Goal: Task Accomplishment & Management: Complete application form

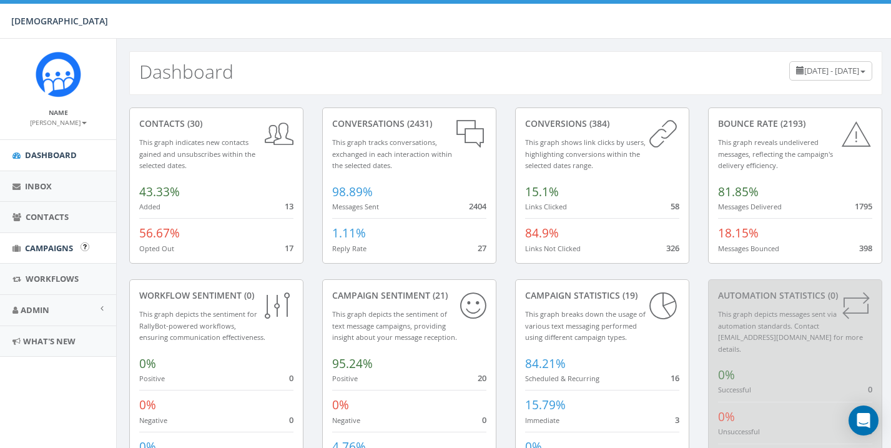
click at [47, 243] on span "Campaigns" at bounding box center [49, 247] width 48 height 11
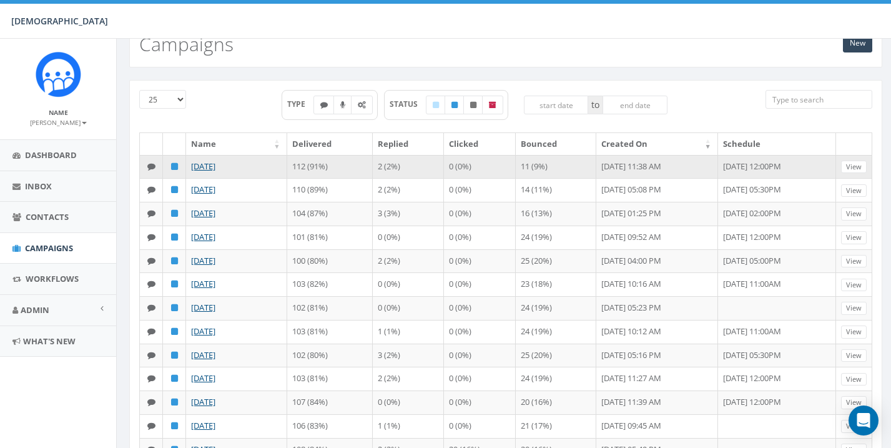
scroll to position [37, 0]
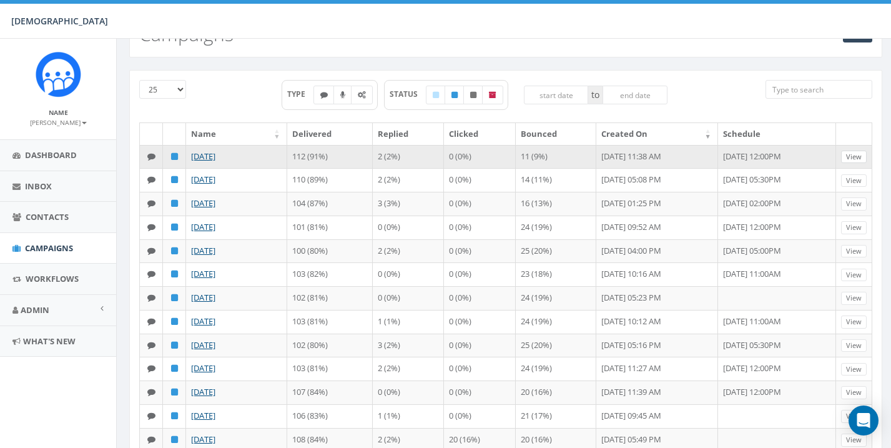
click at [858, 150] on link "View" at bounding box center [854, 156] width 26 height 13
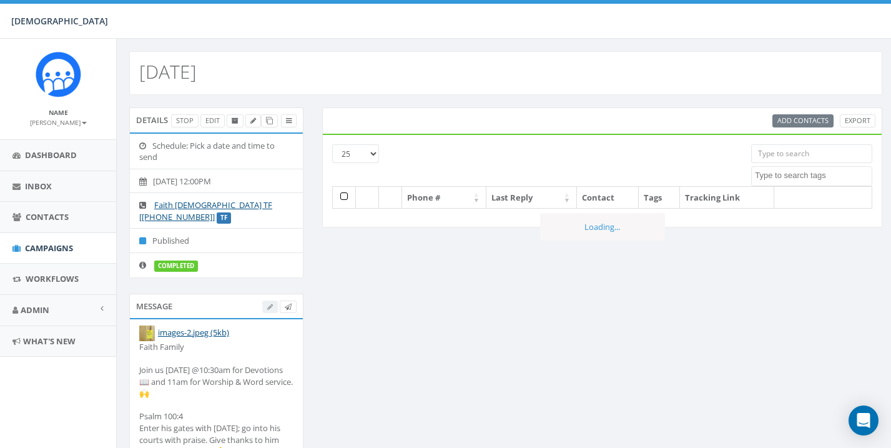
select select
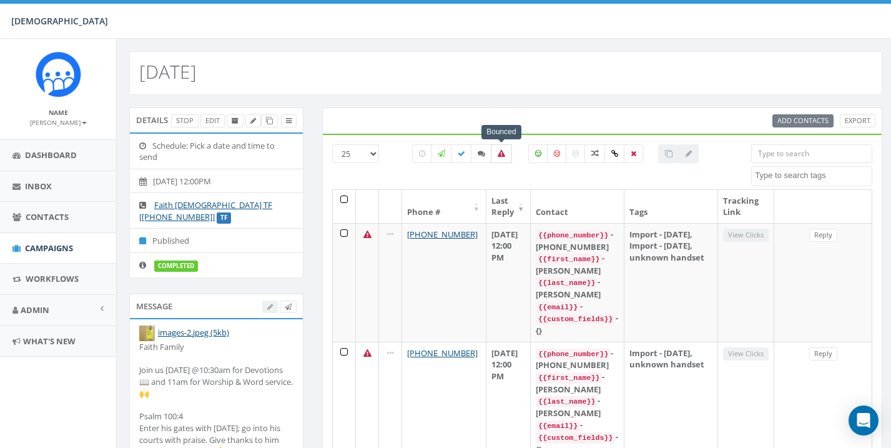
click at [504, 151] on icon at bounding box center [500, 153] width 7 height 7
checkbox input "true"
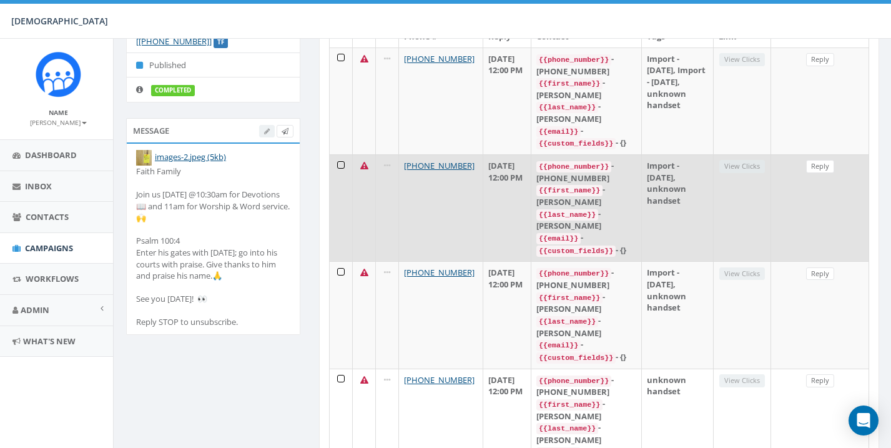
scroll to position [176, 3]
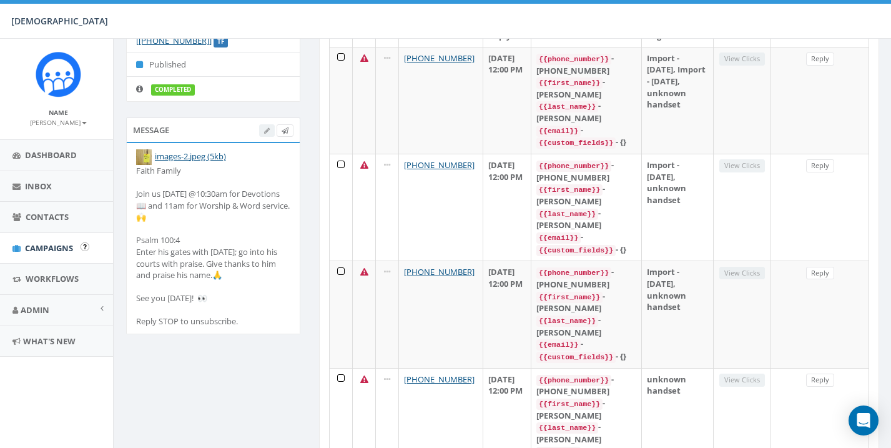
click at [44, 239] on link "Campaigns" at bounding box center [58, 248] width 116 height 31
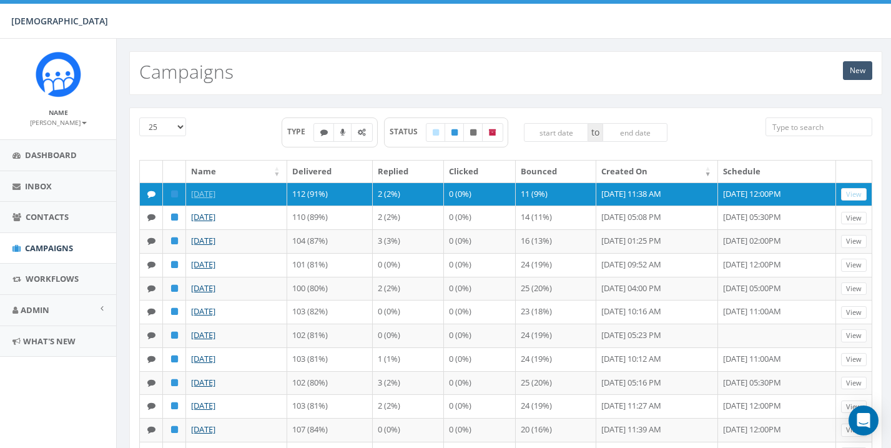
click at [861, 67] on link "New" at bounding box center [857, 70] width 29 height 19
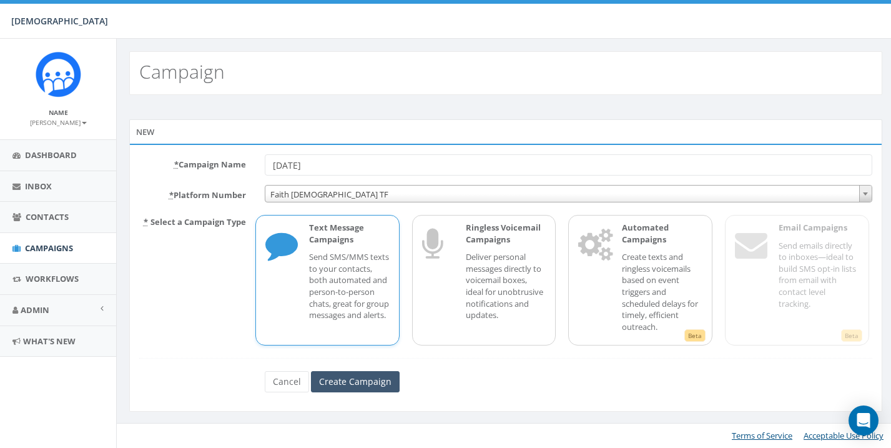
type input "[DATE]"
click at [346, 380] on input "Create Campaign" at bounding box center [355, 381] width 89 height 21
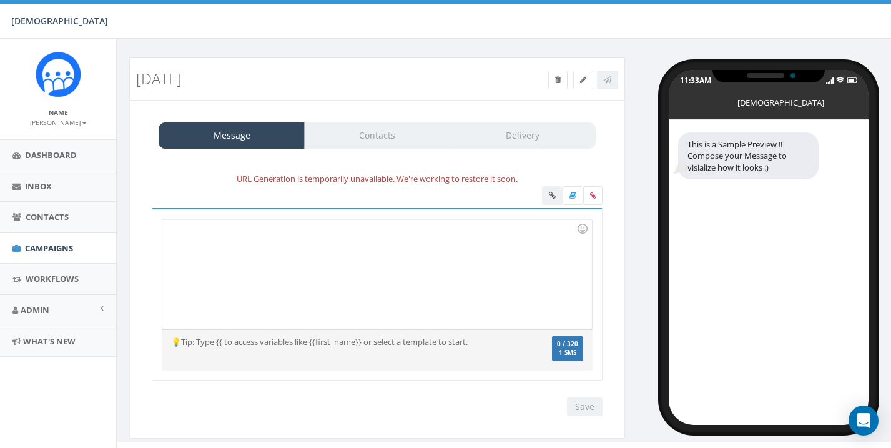
scroll to position [6, 2]
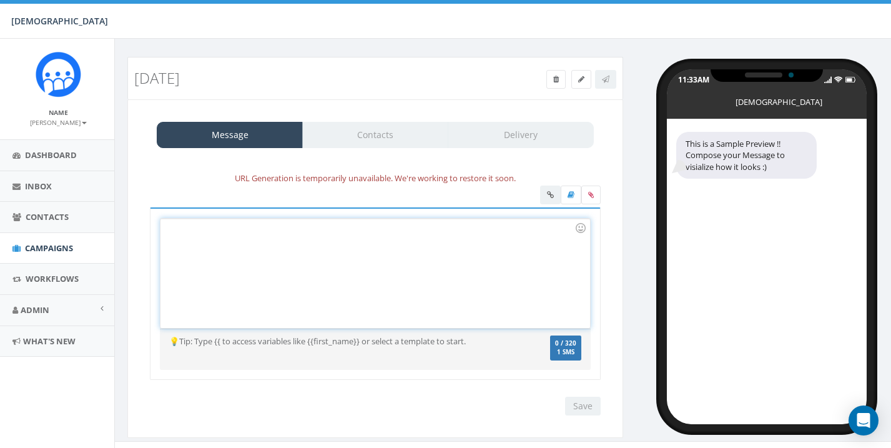
click at [319, 253] on div at bounding box center [374, 272] width 429 height 109
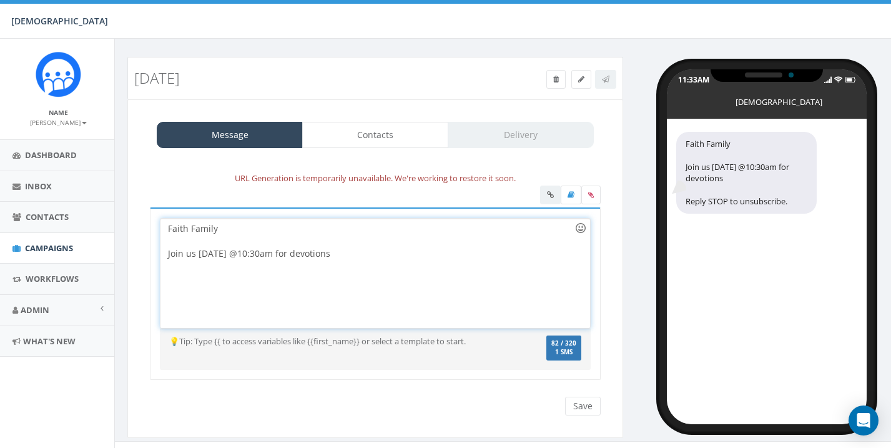
click at [582, 223] on div at bounding box center [580, 227] width 21 height 21
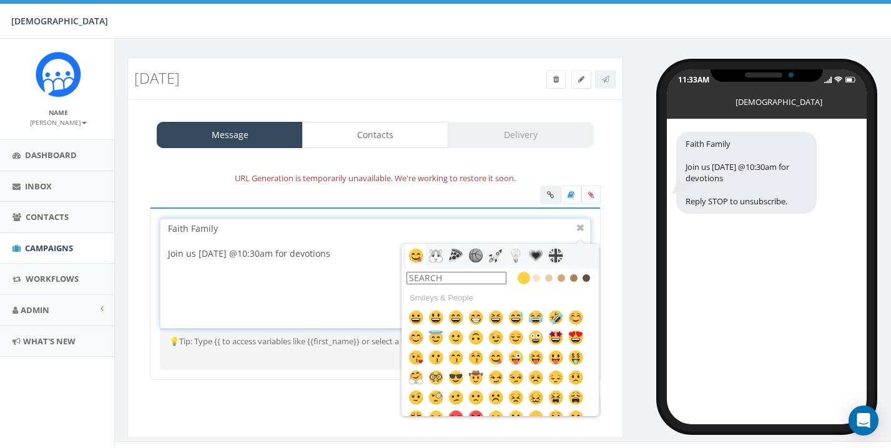
click at [481, 276] on input "text" at bounding box center [456, 278] width 100 height 12
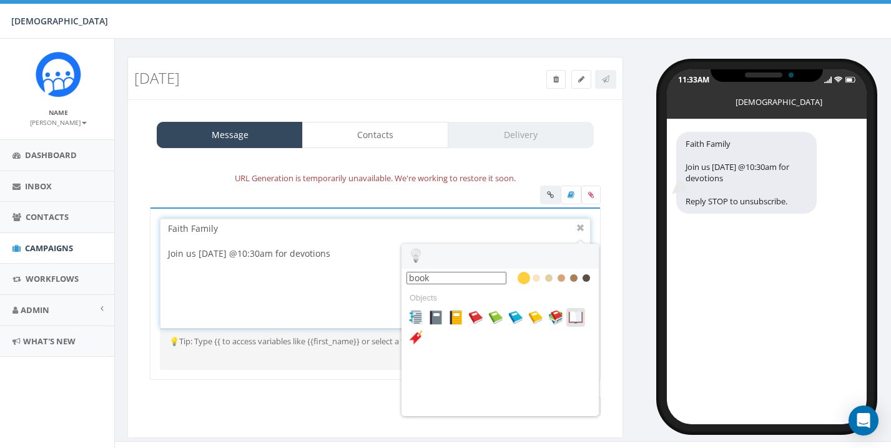
click at [579, 316] on img at bounding box center [575, 317] width 15 height 15
type input "book"
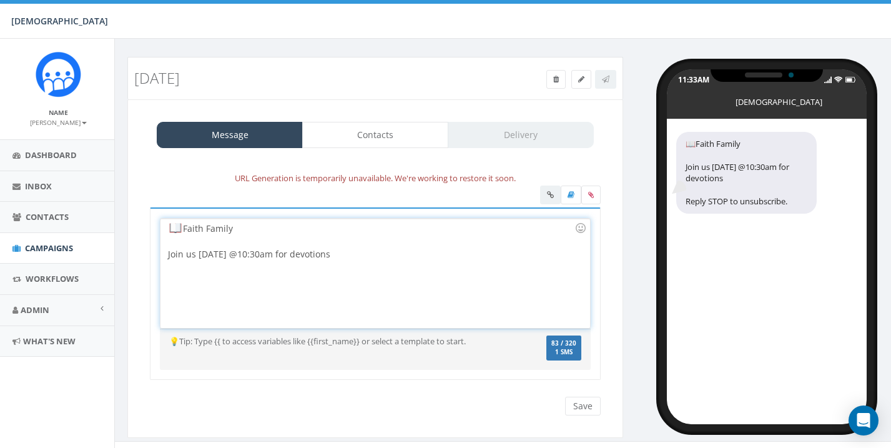
scroll to position [40, 0]
click at [466, 253] on div "Faith Family Join us tomorrow @10:30am for devotions" at bounding box center [374, 272] width 429 height 109
click at [581, 230] on div at bounding box center [580, 227] width 21 height 21
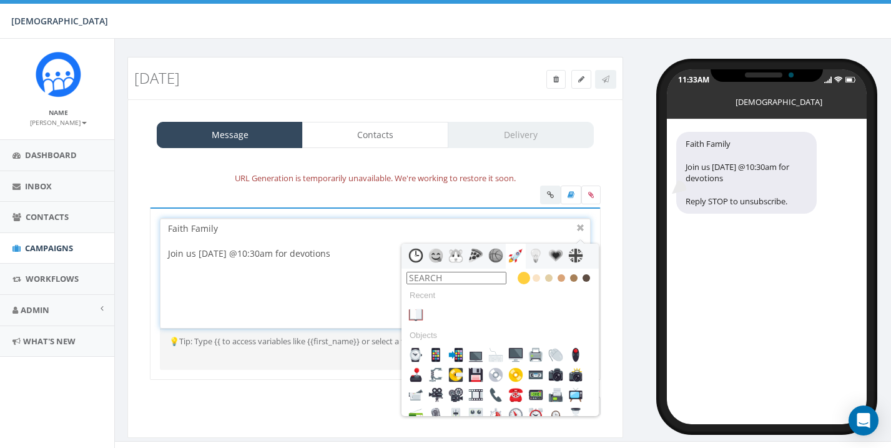
scroll to position [0, 0]
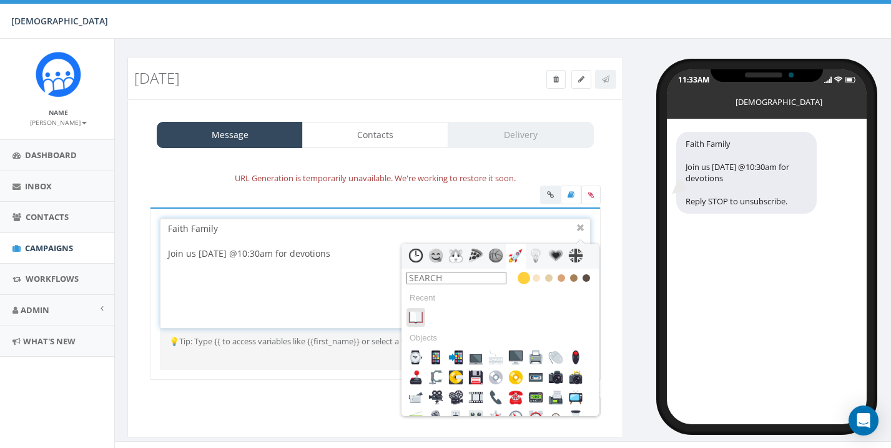
click at [417, 314] on img at bounding box center [415, 317] width 15 height 15
click at [581, 222] on div at bounding box center [580, 227] width 15 height 15
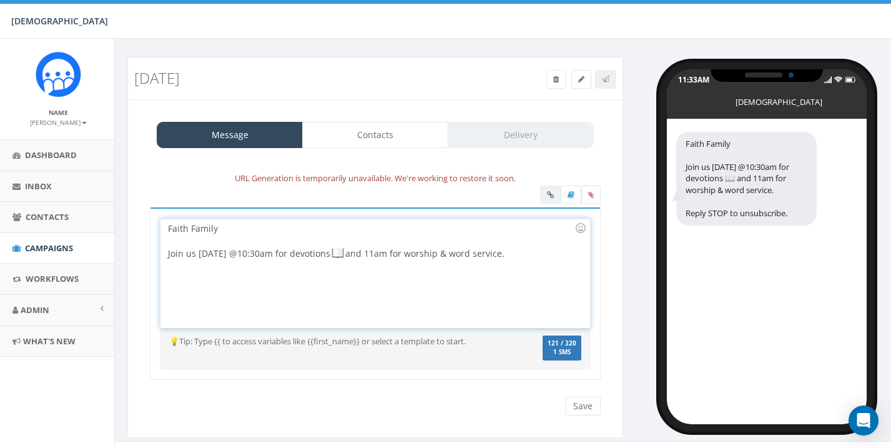
click at [466, 252] on div "Faith Family Join us tomorrow @10:30am for devotions and 11am for worship & wor…" at bounding box center [374, 272] width 429 height 109
click at [526, 254] on div "Faith Family Join us tomorrow @10:30am for devotions and 11am for Worship & Wor…" at bounding box center [374, 272] width 429 height 109
click at [583, 227] on div at bounding box center [580, 227] width 21 height 21
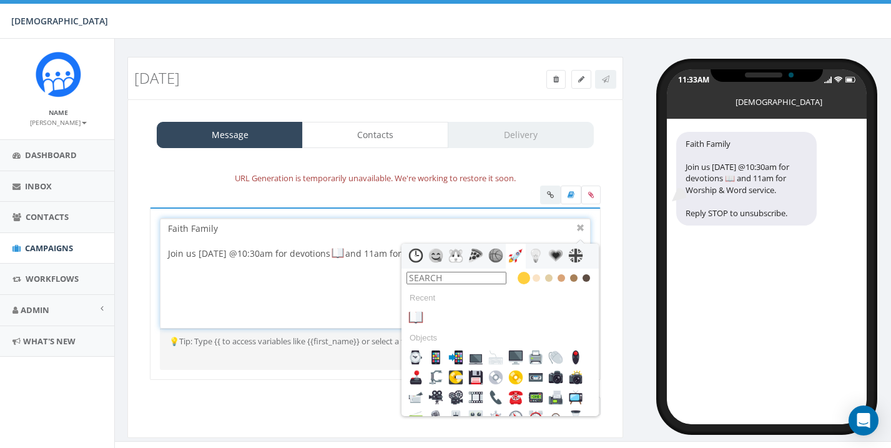
click at [486, 275] on input "text" at bounding box center [456, 278] width 100 height 12
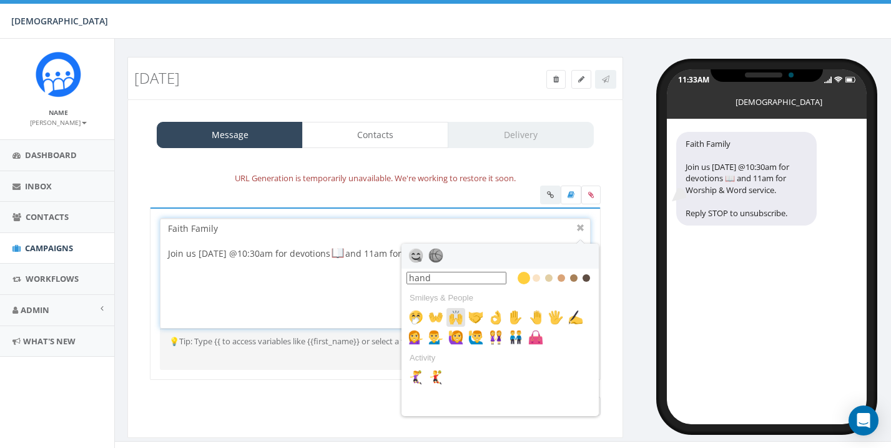
click at [456, 320] on img at bounding box center [455, 317] width 15 height 15
type input "hand"
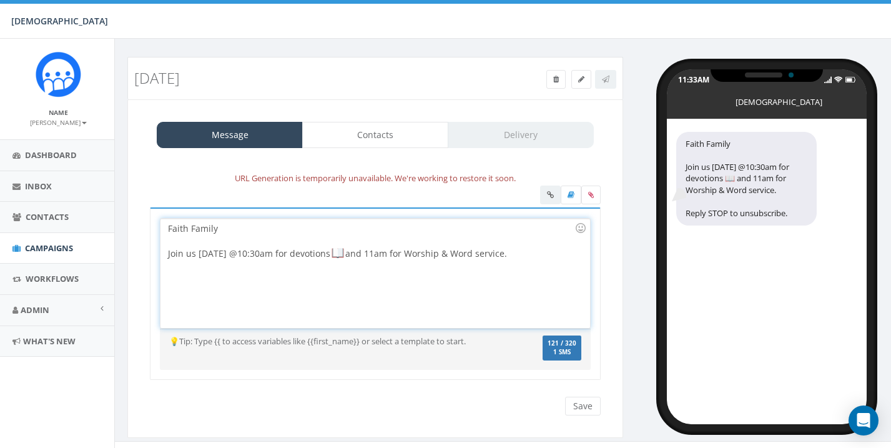
click at [551, 253] on div "Faith Family Join us tomorrow @10:30am for devotions and 11am for Worship & Wor…" at bounding box center [374, 272] width 429 height 109
click at [582, 227] on div at bounding box center [580, 227] width 21 height 21
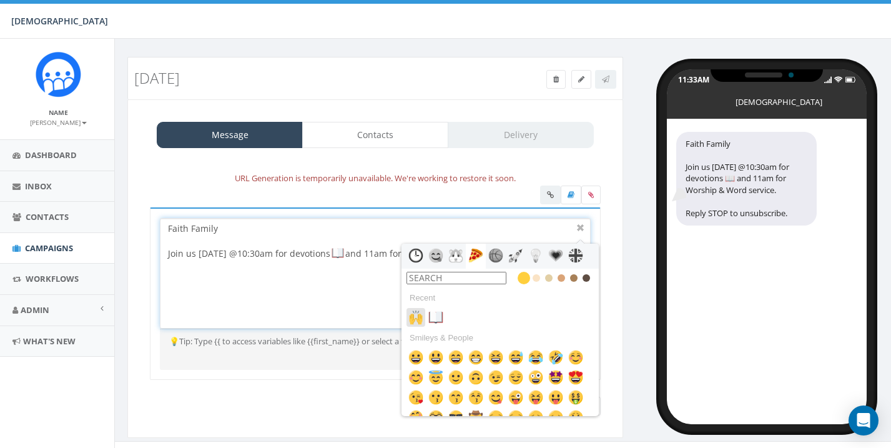
click at [415, 315] on img at bounding box center [415, 317] width 15 height 15
click at [581, 225] on div at bounding box center [580, 227] width 15 height 15
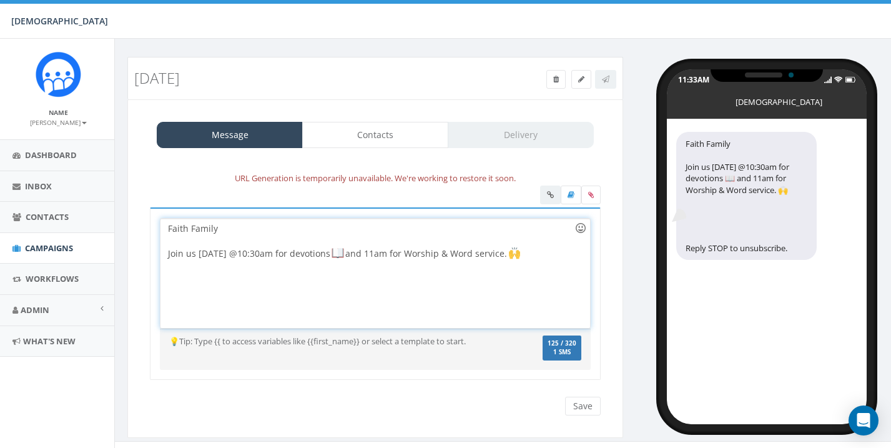
click at [582, 228] on div at bounding box center [580, 227] width 21 height 21
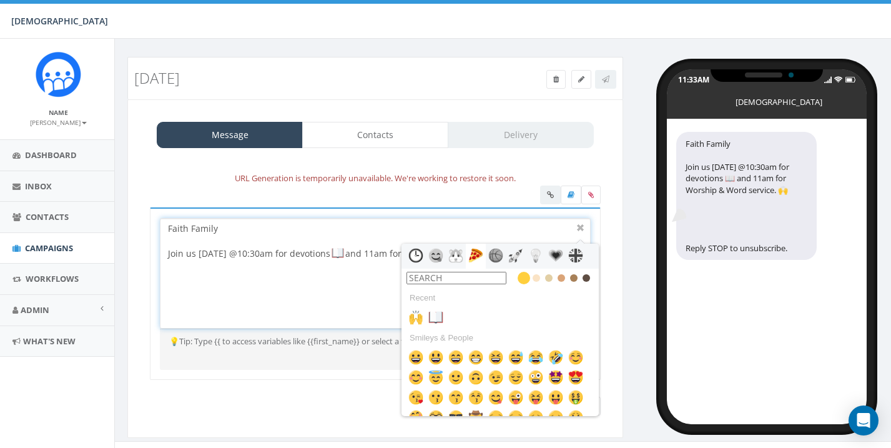
click at [463, 277] on input "text" at bounding box center [456, 278] width 100 height 12
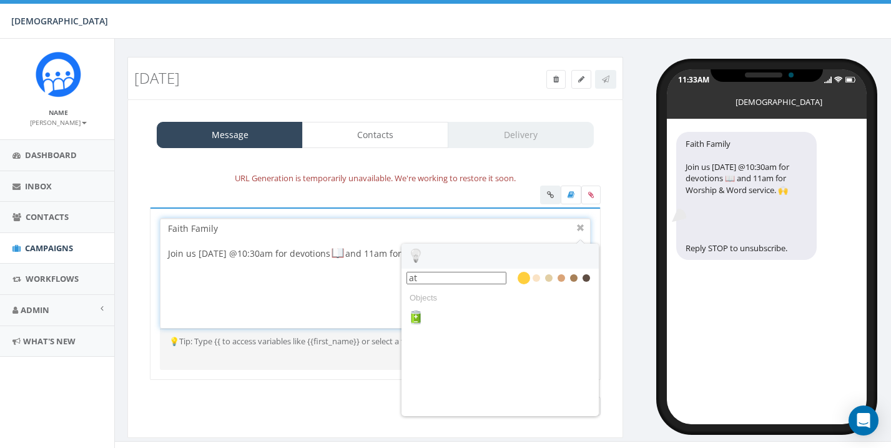
type input "a"
drag, startPoint x: 468, startPoint y: 299, endPoint x: 438, endPoint y: 315, distance: 34.1
click at [438, 315] on img at bounding box center [435, 317] width 15 height 15
type input "exclamation"
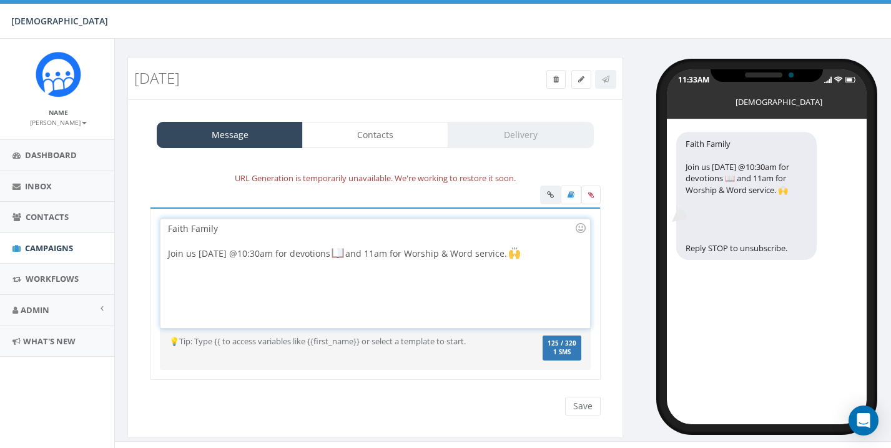
click at [357, 289] on div "Faith Family Join us tomorrow @10:30am for devotions and 11am for Worship & Wor…" at bounding box center [374, 272] width 429 height 109
click at [582, 224] on div at bounding box center [580, 227] width 21 height 21
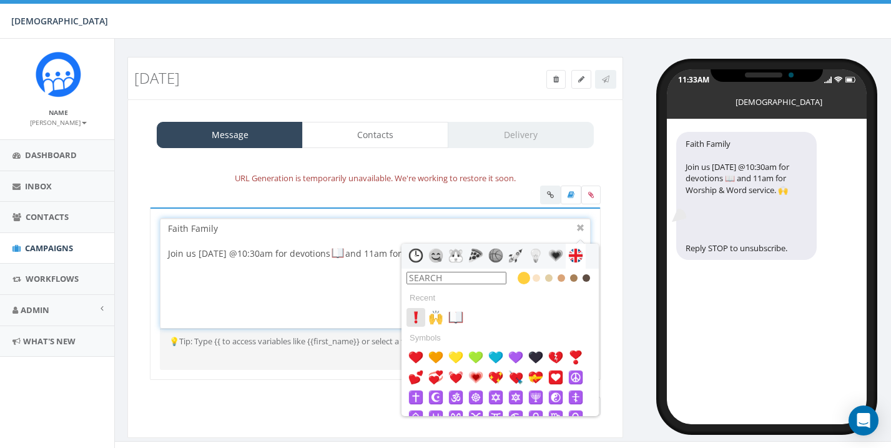
click at [415, 316] on img at bounding box center [415, 317] width 15 height 15
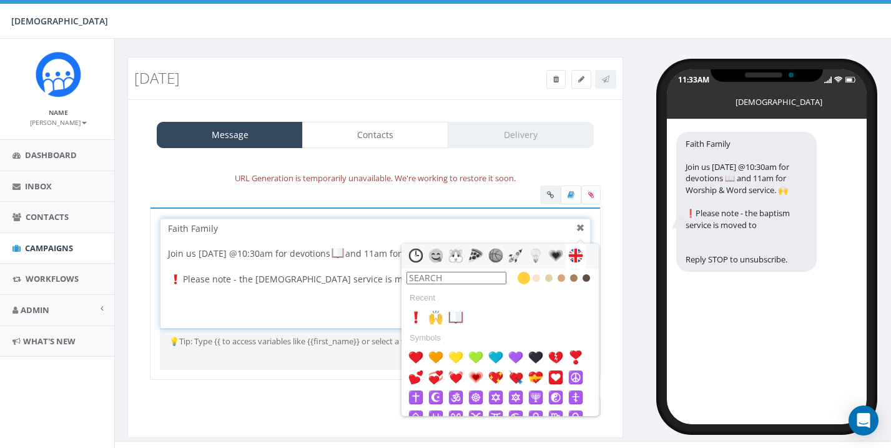
click at [579, 221] on div at bounding box center [580, 227] width 15 height 15
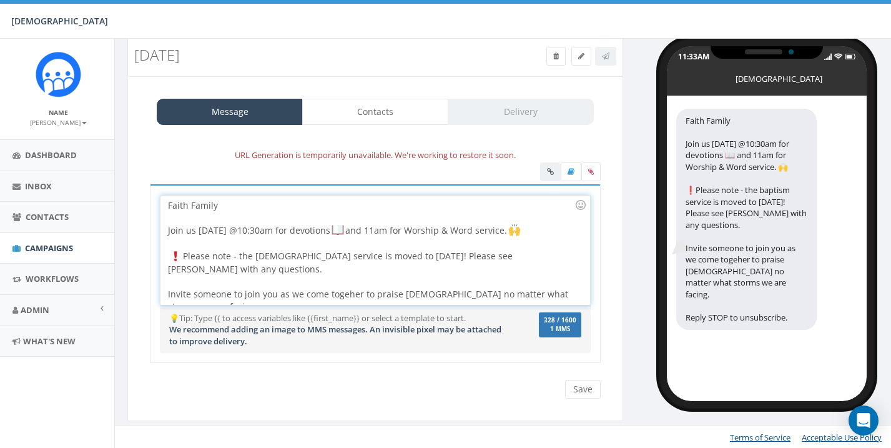
scroll to position [29, 2]
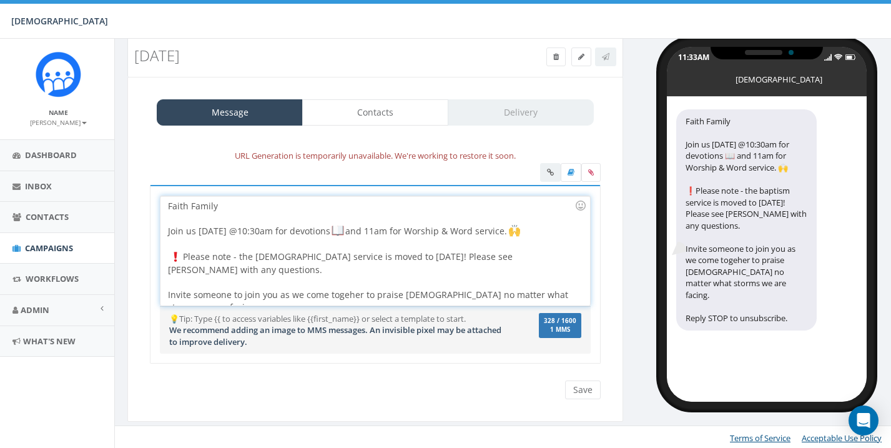
click at [417, 293] on div "Invite someone to join you as we come togeher to praise God no matter what stor…" at bounding box center [371, 300] width 406 height 25
click at [579, 292] on div "Faith Family Join us tomorrow @10:30am for devotions and 11am for Worship & Wor…" at bounding box center [374, 250] width 429 height 109
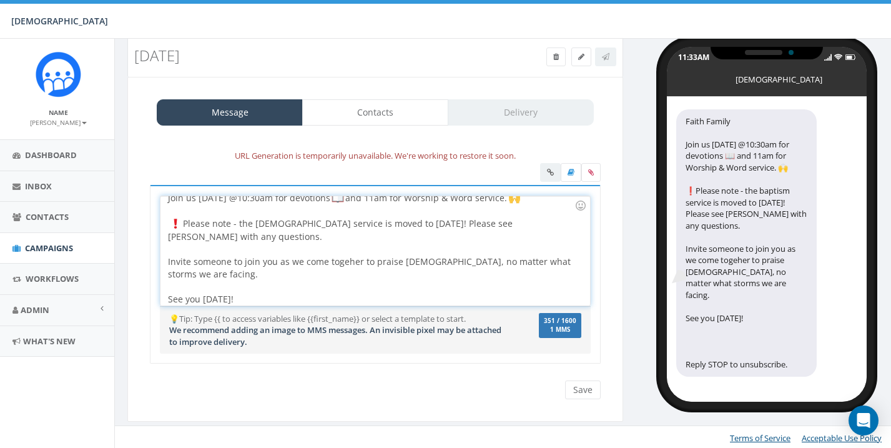
scroll to position [50, 0]
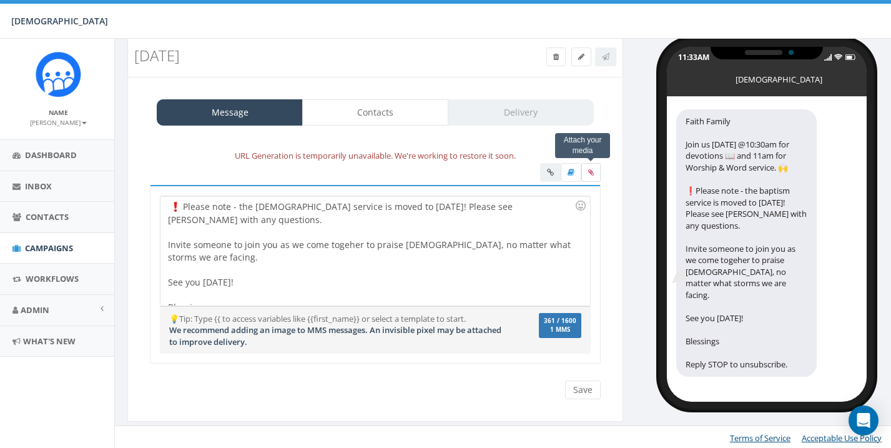
click at [591, 167] on label at bounding box center [590, 172] width 19 height 19
click at [0, 0] on input "file" at bounding box center [0, 0] width 0 height 0
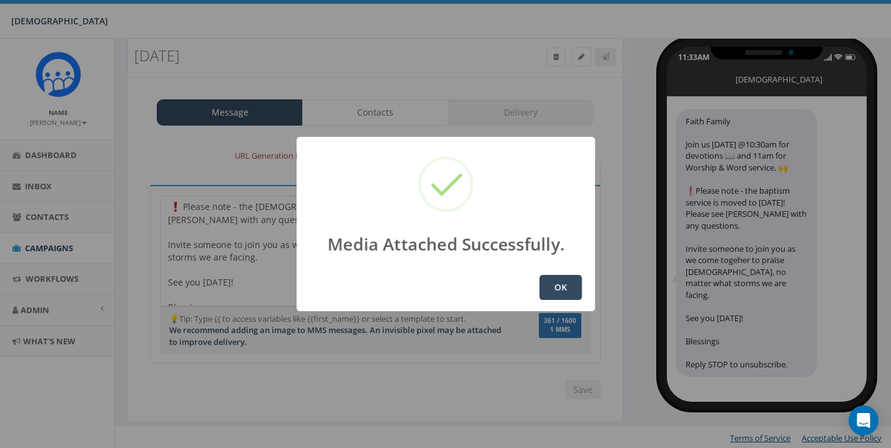
click at [571, 284] on button "OK" at bounding box center [560, 287] width 42 height 25
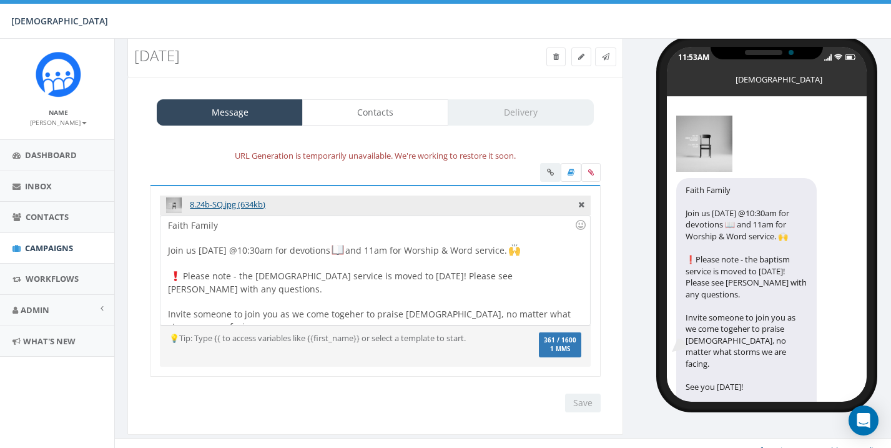
scroll to position [29, 2]
click at [403, 112] on link "Contacts" at bounding box center [375, 112] width 146 height 26
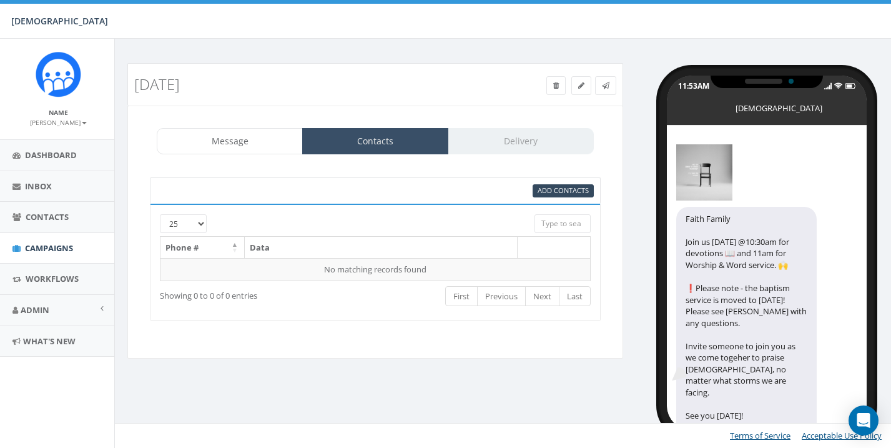
scroll to position [0, 2]
click at [561, 189] on span "Add Contacts" at bounding box center [562, 189] width 51 height 9
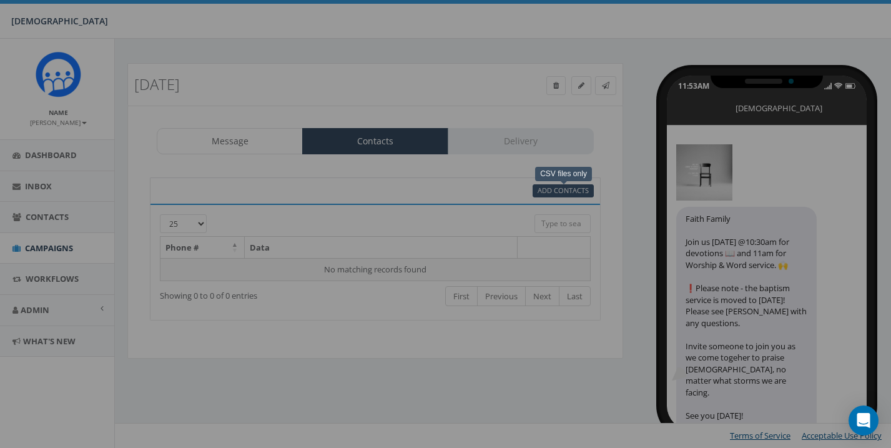
select select
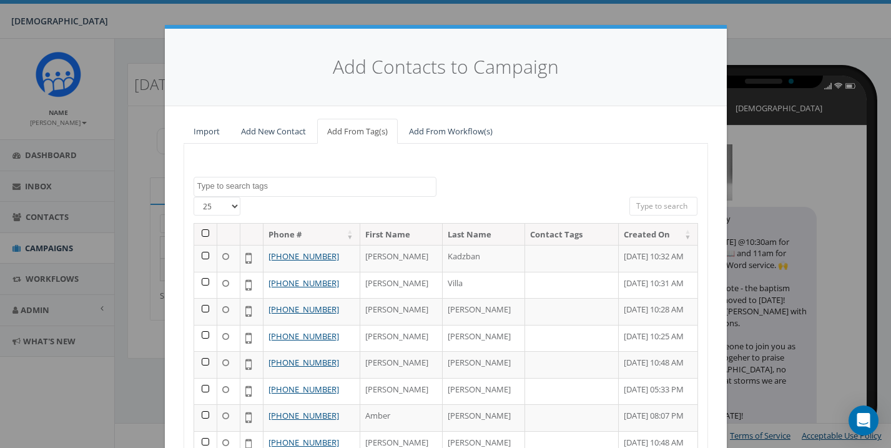
click at [206, 230] on th at bounding box center [205, 234] width 23 height 22
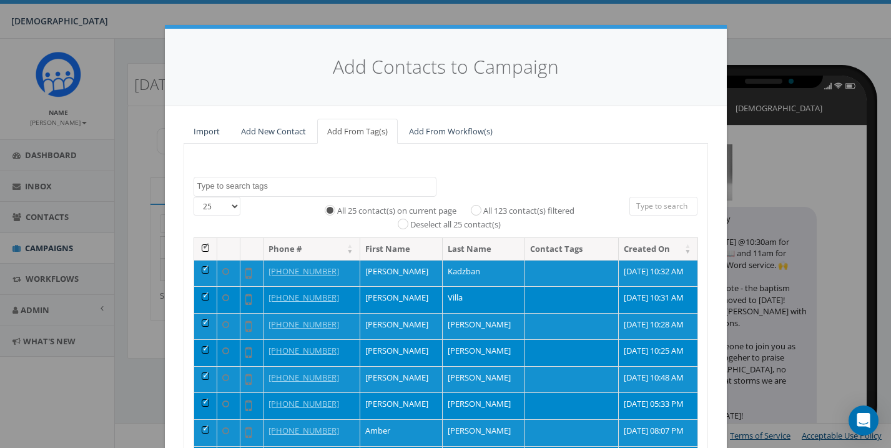
click at [478, 206] on input "All 123 contact(s) filtered" at bounding box center [479, 209] width 8 height 8
radio input "true"
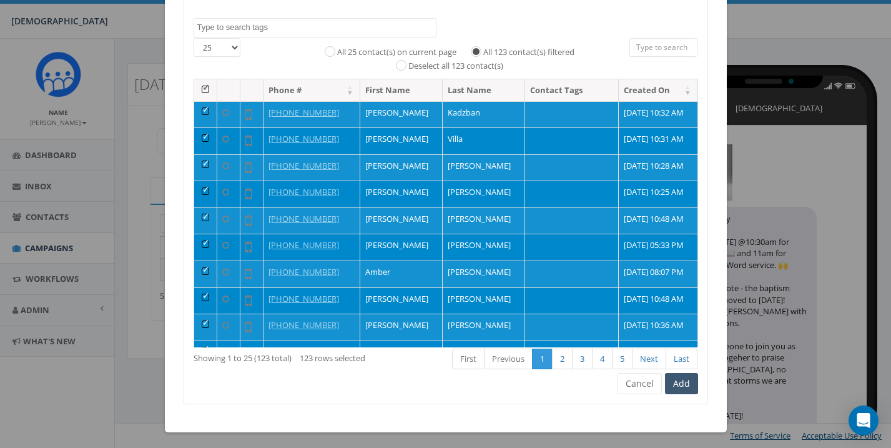
scroll to position [158, 0]
click at [687, 380] on button "Add" at bounding box center [681, 383] width 33 height 21
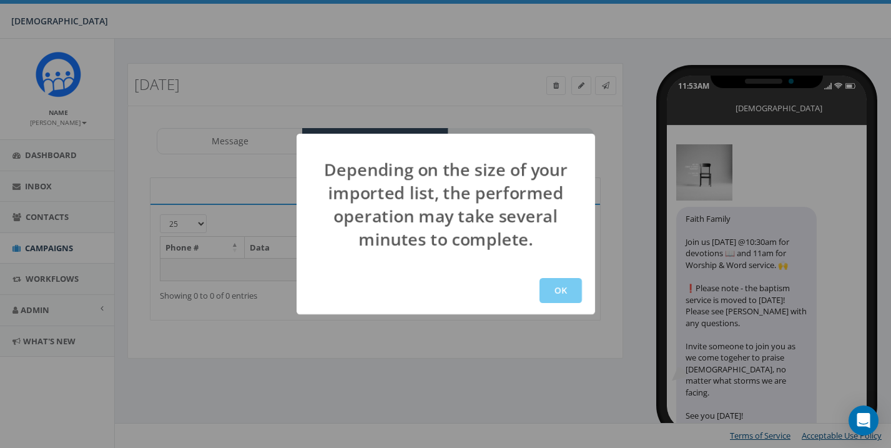
click at [557, 298] on button "OK" at bounding box center [560, 290] width 42 height 25
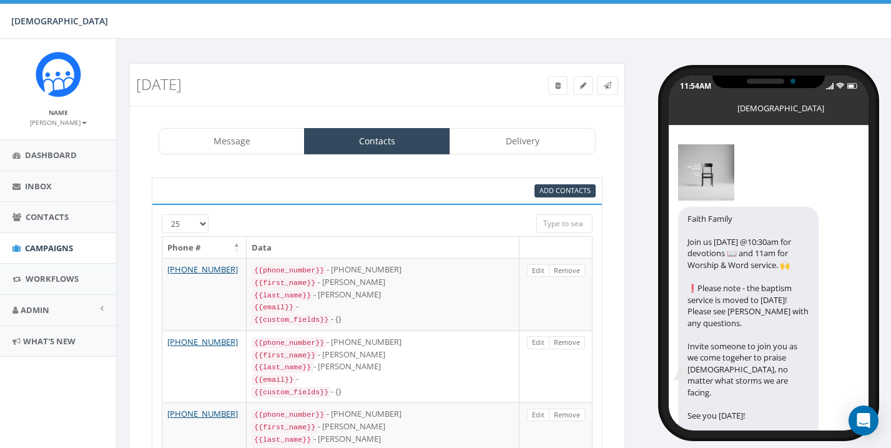
select select "852"
click at [529, 136] on link "Delivery" at bounding box center [522, 141] width 146 height 26
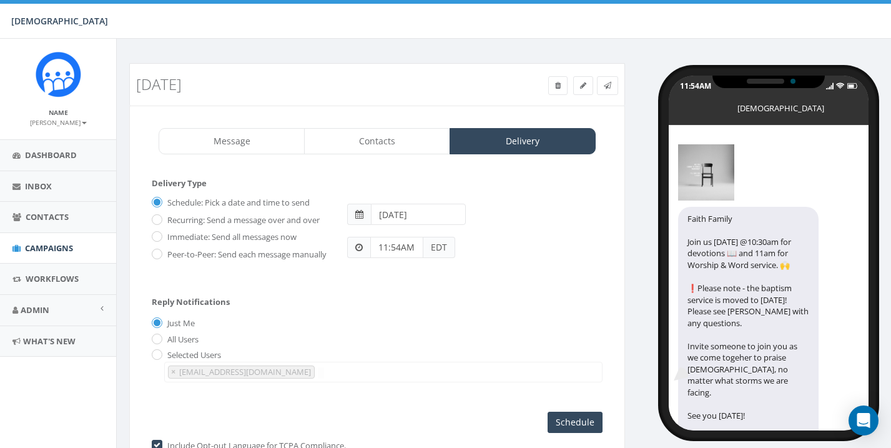
click at [419, 248] on input "11:54AM" at bounding box center [396, 247] width 53 height 21
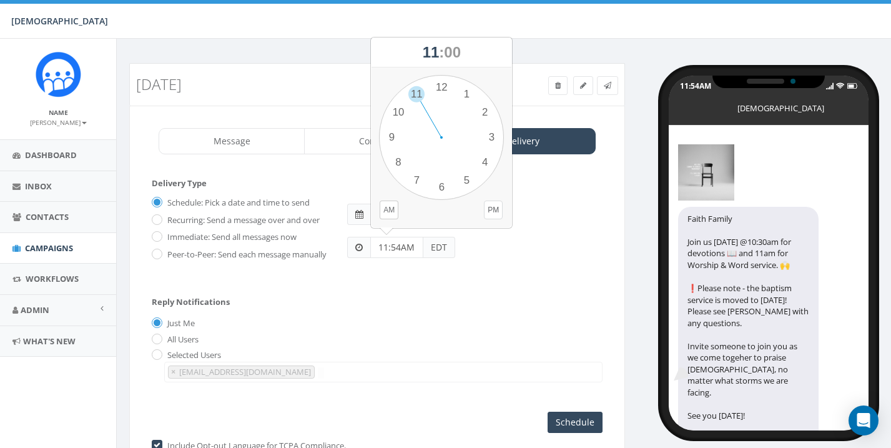
click at [489, 207] on button "PM" at bounding box center [493, 209] width 19 height 19
click at [443, 86] on div "1 2 3 4 5 6 7 8 9 10 11 12 00 05 10 15 20 25 30 35 40 45 50 55" at bounding box center [441, 137] width 125 height 125
type input "12:00PM"
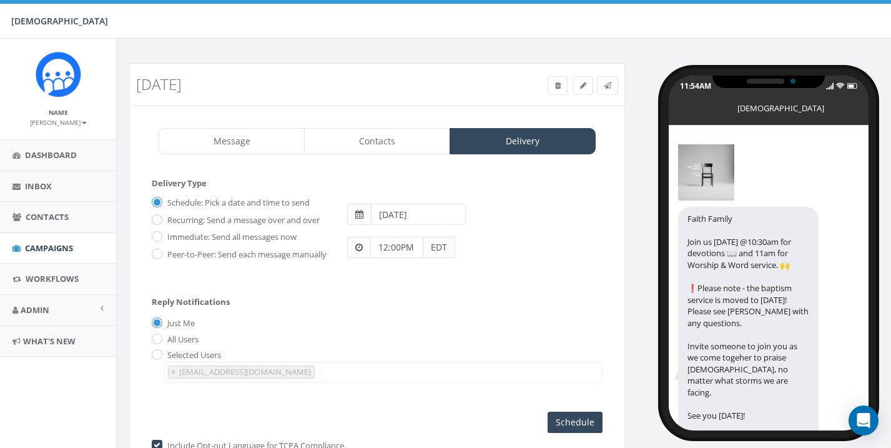
click at [436, 210] on input "[DATE]" at bounding box center [418, 213] width 94 height 21
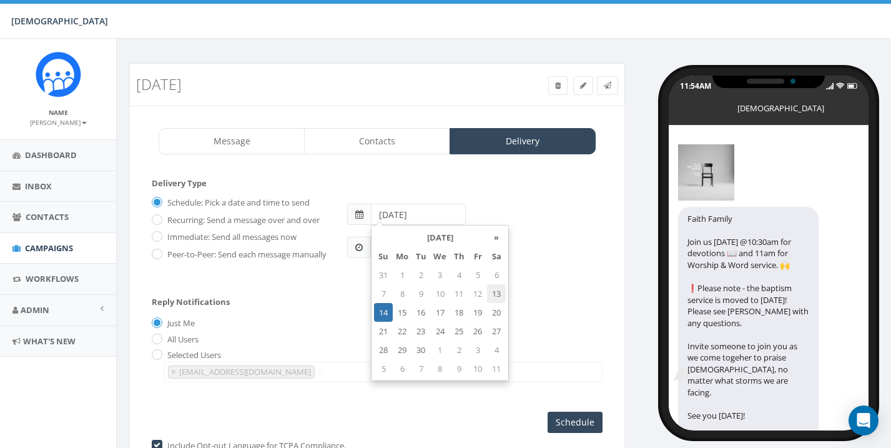
click at [499, 293] on td "13" at bounding box center [496, 293] width 19 height 19
type input "[DATE]"
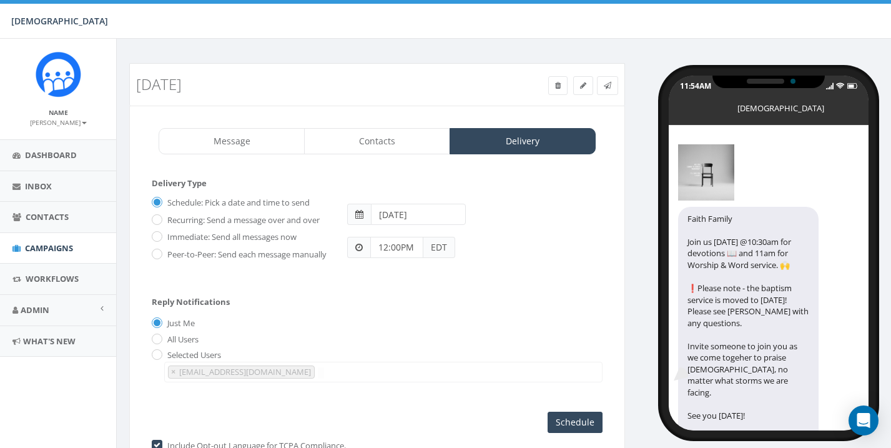
click at [542, 273] on div "Schedule: Pick a date and time to send Recurring: Send a message over and over …" at bounding box center [377, 232] width 451 height 81
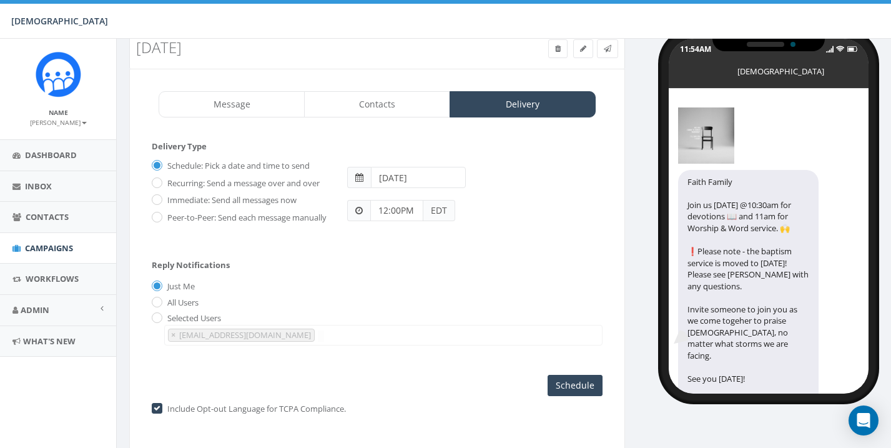
scroll to position [38, 0]
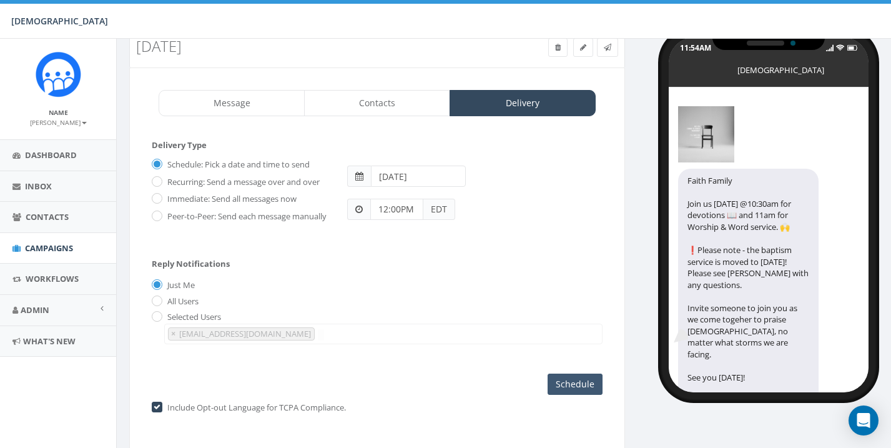
click at [577, 387] on input "Schedule" at bounding box center [574, 383] width 55 height 21
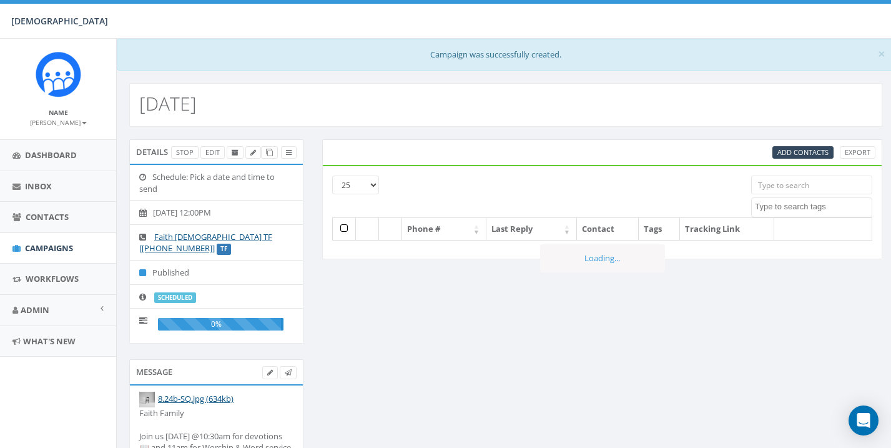
select select
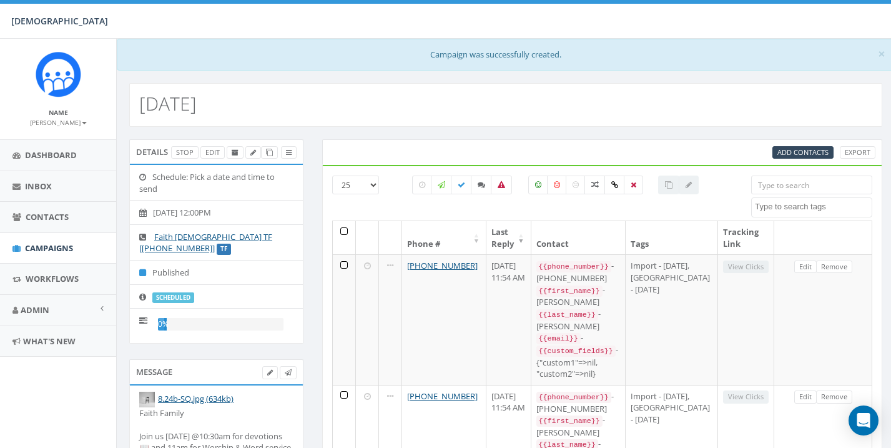
click at [81, 119] on small "[PERSON_NAME]" at bounding box center [58, 122] width 57 height 9
click at [59, 154] on link "Sign Out" at bounding box center [62, 157] width 99 height 16
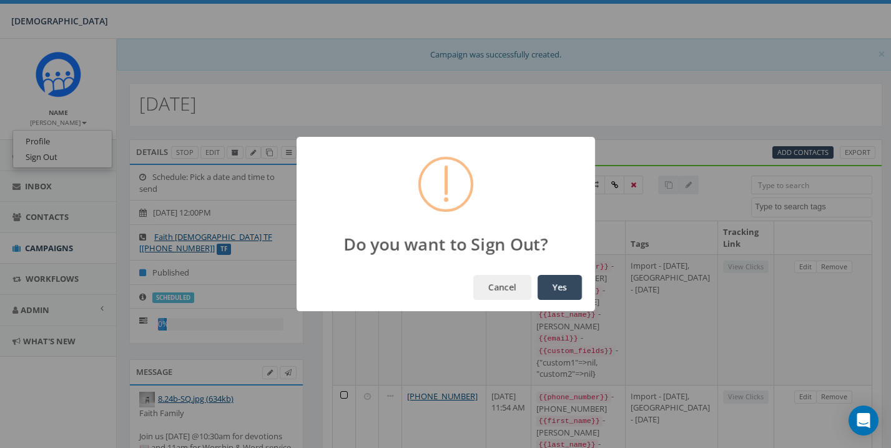
click at [559, 283] on button "Yes" at bounding box center [559, 287] width 44 height 25
